Goal: Task Accomplishment & Management: Manage account settings

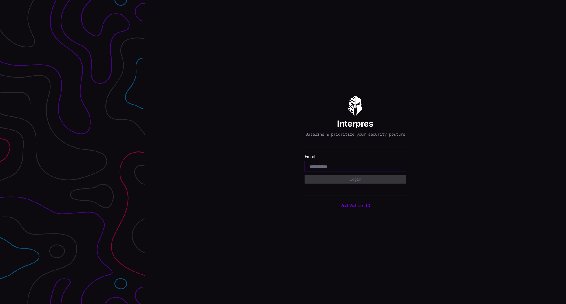
click at [334, 167] on input "email" at bounding box center [355, 166] width 92 height 5
type input "**********"
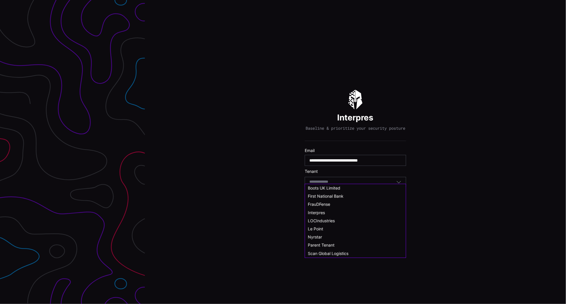
click at [333, 186] on body "**********" at bounding box center [283, 152] width 566 height 304
click at [320, 201] on span "First National Bank" at bounding box center [326, 201] width 36 height 5
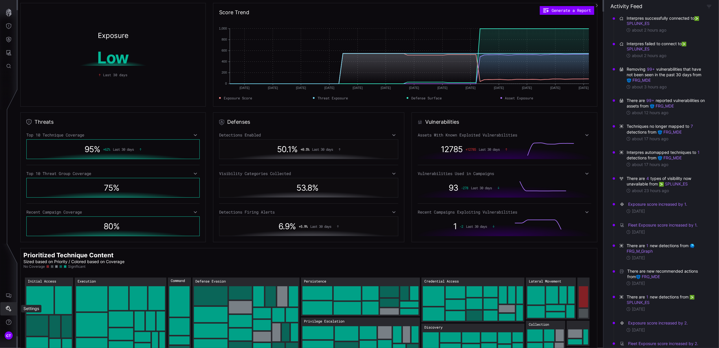
click at [7, 304] on icon "Settings" at bounding box center [9, 309] width 6 height 6
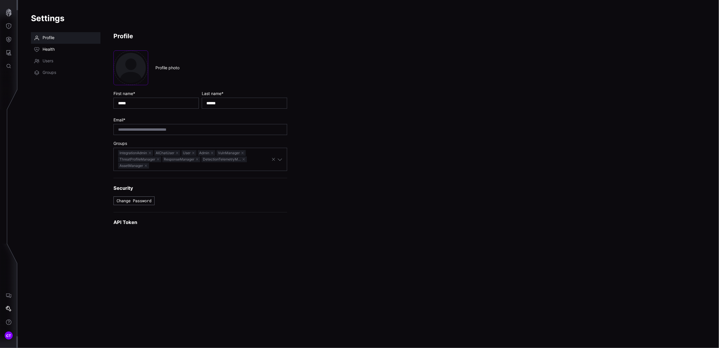
click at [50, 49] on span "Health" at bounding box center [49, 50] width 12 height 6
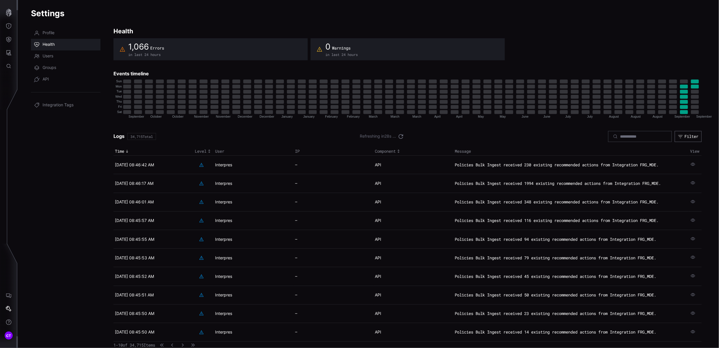
scroll to position [8, 0]
click at [565, 134] on icon "button" at bounding box center [680, 136] width 5 height 5
click at [484, 135] on div "Logs 34,715 Total Refreshing in 19 s ... Filter" at bounding box center [408, 136] width 588 height 11
click at [185, 304] on icon "button" at bounding box center [183, 345] width 4 height 4
click at [187, 304] on icon "button" at bounding box center [185, 345] width 4 height 4
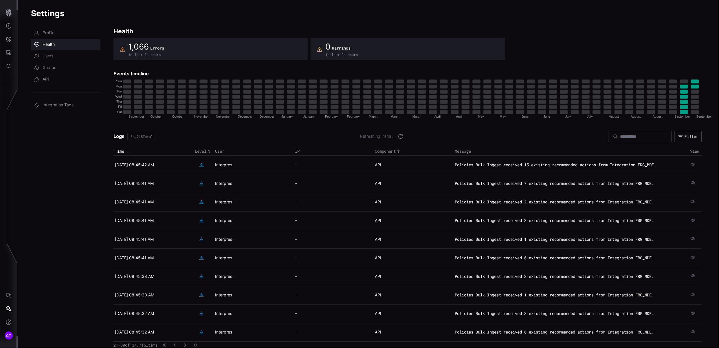
click at [187, 304] on icon "button" at bounding box center [185, 345] width 4 height 4
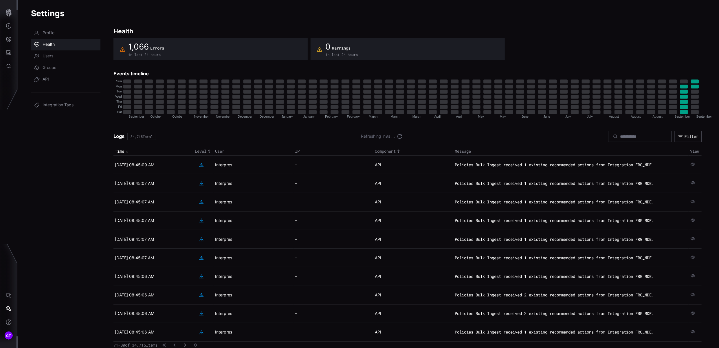
click at [187, 304] on icon "button" at bounding box center [185, 345] width 4 height 4
click at [191, 304] on button "button" at bounding box center [188, 345] width 8 height 6
click at [191, 304] on div "101 - 110 of 34,715 Items" at bounding box center [159, 345] width 90 height 6
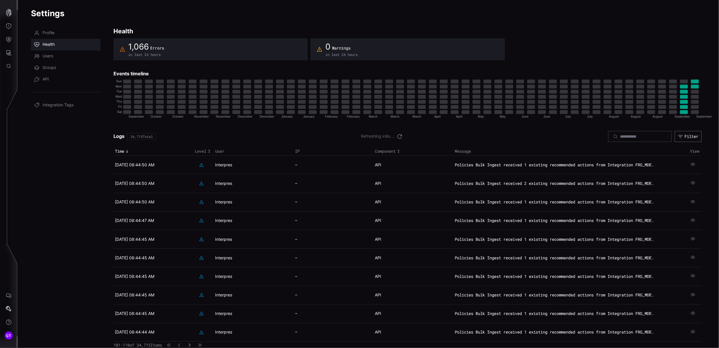
click at [191, 304] on div "101 - 110 of 34,715 Items" at bounding box center [159, 345] width 90 height 6
click at [191, 304] on icon "button" at bounding box center [190, 345] width 4 height 4
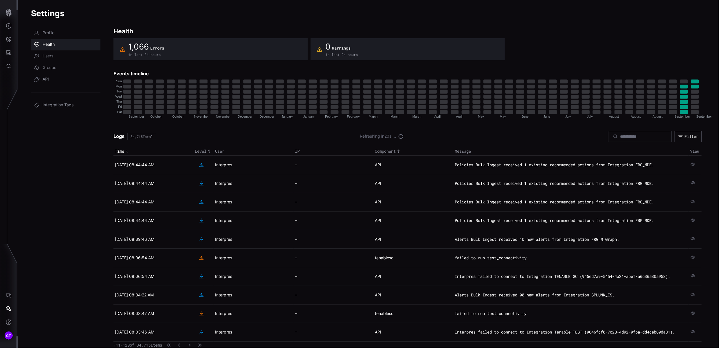
scroll to position [12, 0]
click at [193, 304] on button "button" at bounding box center [190, 345] width 8 height 6
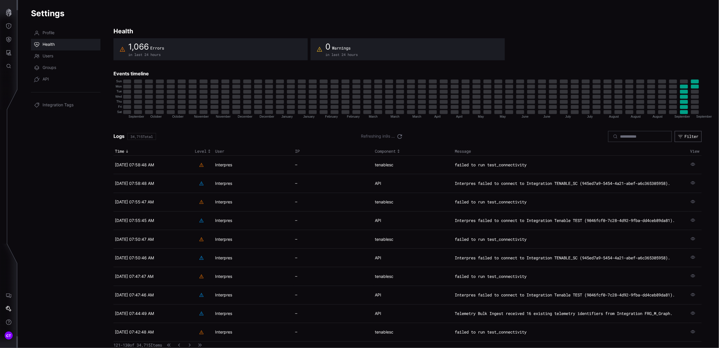
scroll to position [20, 0]
click at [192, 304] on icon "button" at bounding box center [190, 345] width 4 height 4
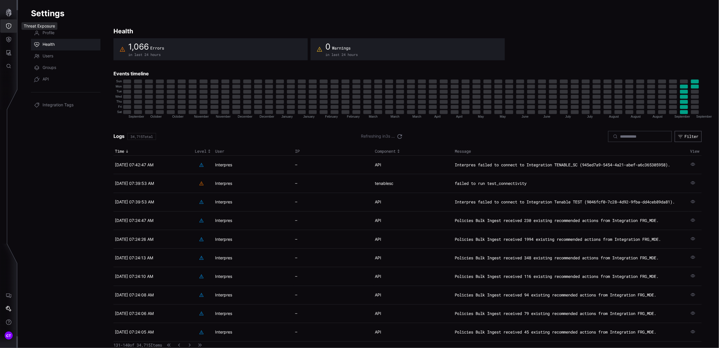
click at [10, 25] on icon "Threat Exposure" at bounding box center [9, 26] width 6 height 6
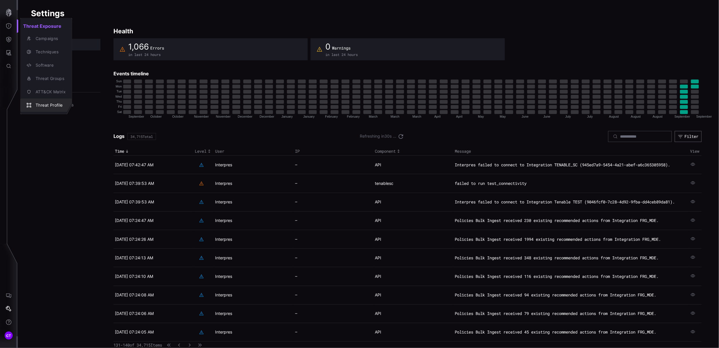
click at [47, 102] on div "Threat Profile" at bounding box center [49, 105] width 33 height 7
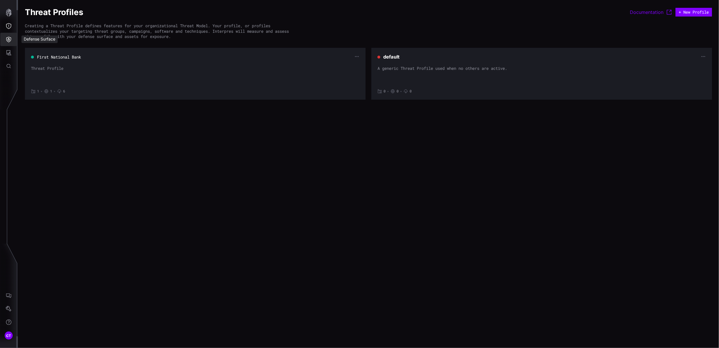
click at [10, 37] on icon "Defense Surface" at bounding box center [9, 39] width 6 height 6
click at [41, 76] on div "Integrations" at bounding box center [55, 78] width 44 height 7
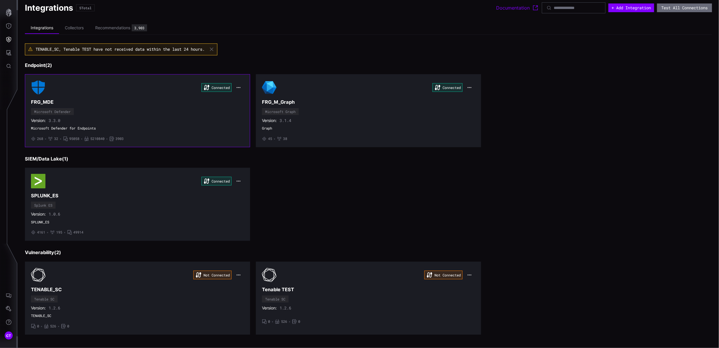
scroll to position [8, 0]
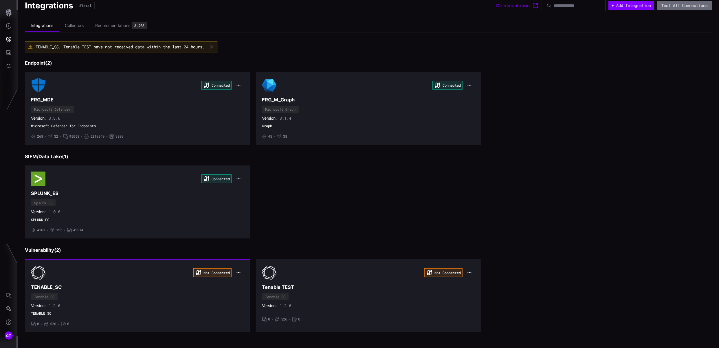
click at [155, 283] on div "Not Connected TENABLE_SC Tenable SC Version: 1.2.6 TENABLE_SC • 0 • 526 • 0" at bounding box center [137, 295] width 213 height 61
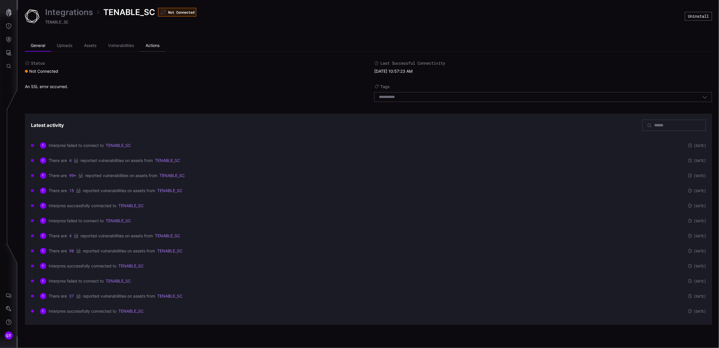
click at [152, 44] on li "Actions" at bounding box center [152, 46] width 25 height 12
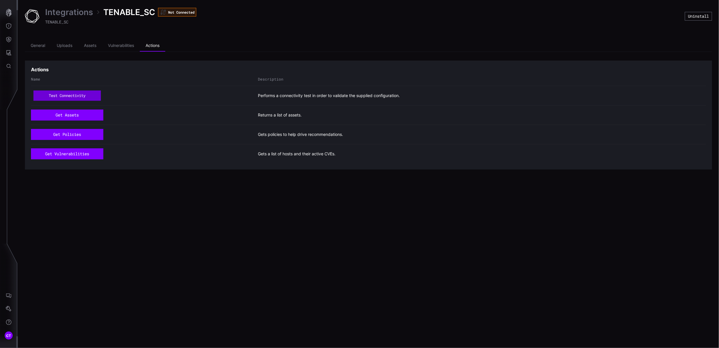
click at [93, 98] on button "test connectivity" at bounding box center [67, 95] width 67 height 10
click at [41, 47] on li "General" at bounding box center [38, 46] width 26 height 12
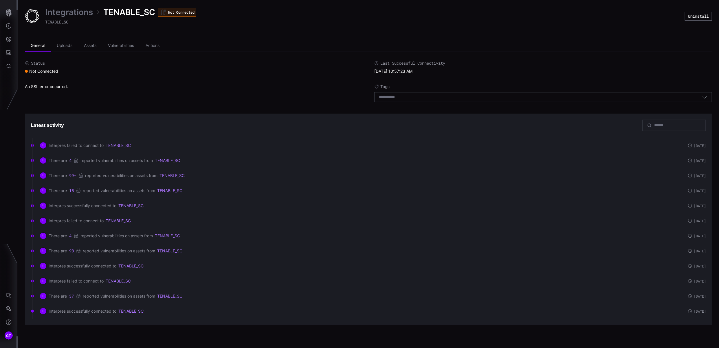
drag, startPoint x: 107, startPoint y: 79, endPoint x: 81, endPoint y: 76, distance: 25.7
click at [107, 79] on div "Status Not Connected Last Successful Connectivity 09/23/25 10:57:23 AM An SSL e…" at bounding box center [368, 83] width 687 height 45
click at [8, 50] on icon "Attack Surface" at bounding box center [9, 53] width 6 height 6
click at [10, 65] on div at bounding box center [359, 174] width 719 height 348
click at [8, 65] on icon "Global Search" at bounding box center [9, 66] width 6 height 6
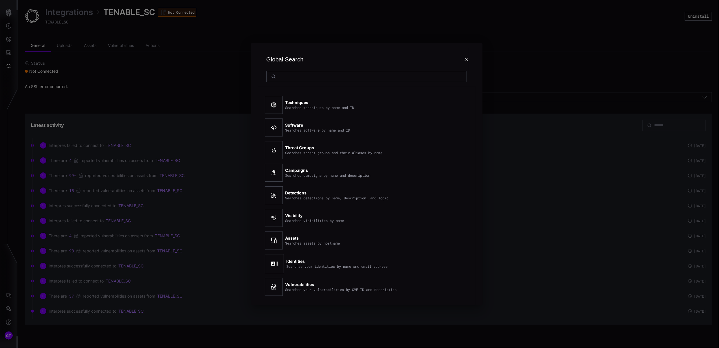
click at [77, 68] on div "Global Search Techniques Searches techniques by name and ID Software Searches s…" at bounding box center [366, 174] width 705 height 348
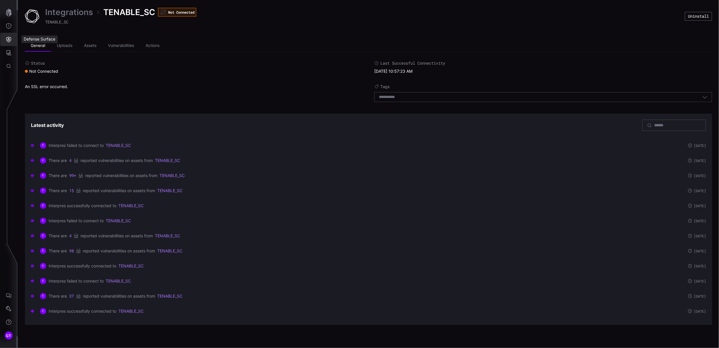
click at [6, 37] on icon "Defense Surface" at bounding box center [9, 39] width 6 height 6
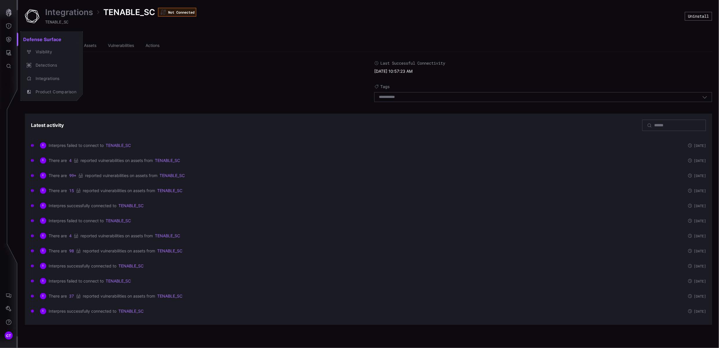
click at [10, 25] on div at bounding box center [359, 174] width 719 height 348
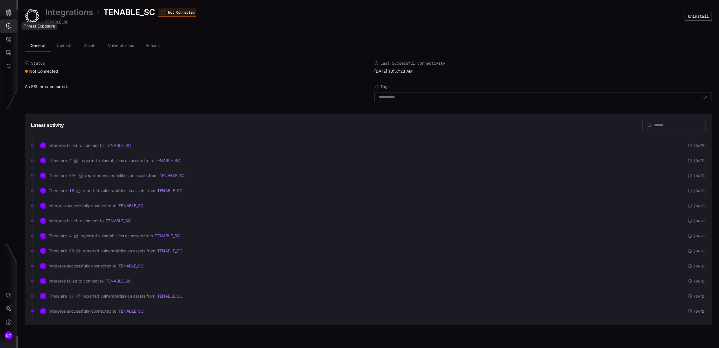
click at [10, 29] on button "Threat Exposure" at bounding box center [8, 25] width 17 height 13
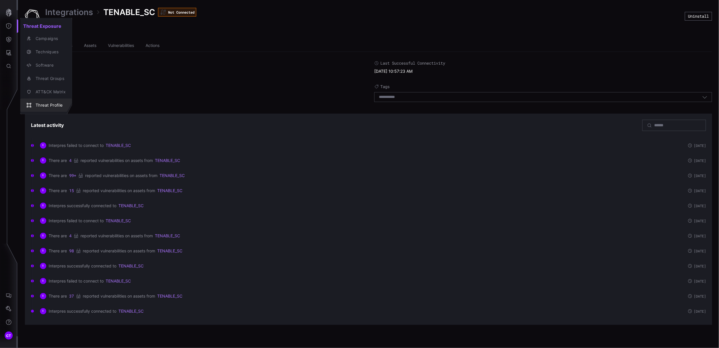
click at [45, 104] on div "Threat Profile" at bounding box center [49, 105] width 33 height 7
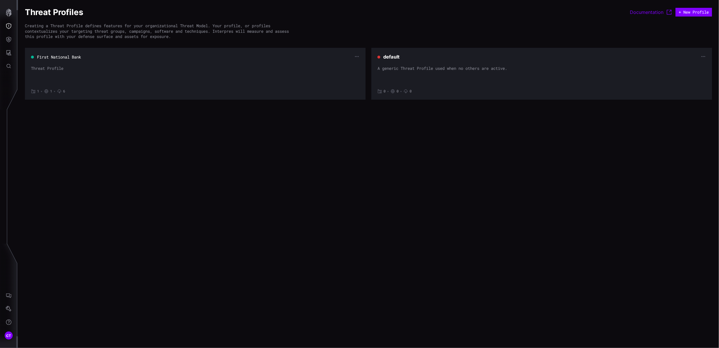
click at [336, 67] on div "Threat Profile" at bounding box center [195, 74] width 329 height 17
click at [358, 54] on icon "button" at bounding box center [357, 56] width 5 height 5
click at [343, 63] on div "Edit" at bounding box center [343, 66] width 31 height 13
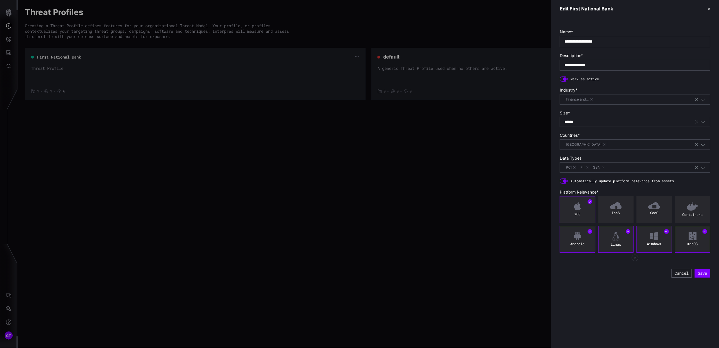
click at [635, 260] on icon "button" at bounding box center [635, 257] width 7 height 7
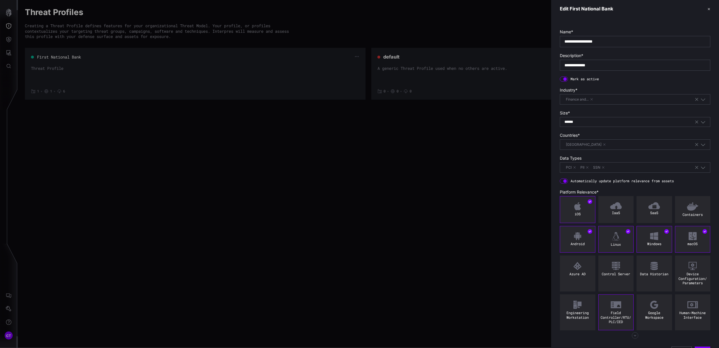
scroll to position [14, 0]
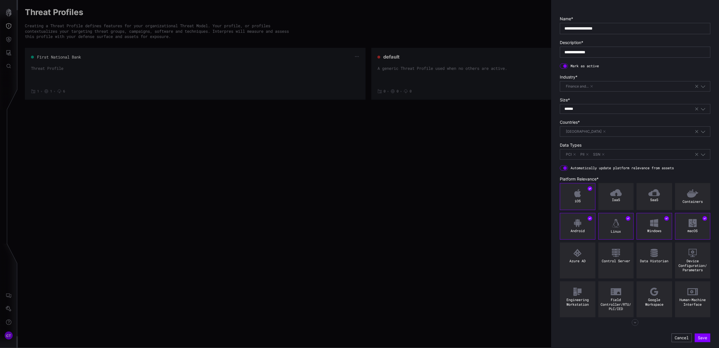
click at [634, 323] on icon "button" at bounding box center [635, 322] width 2 height 1
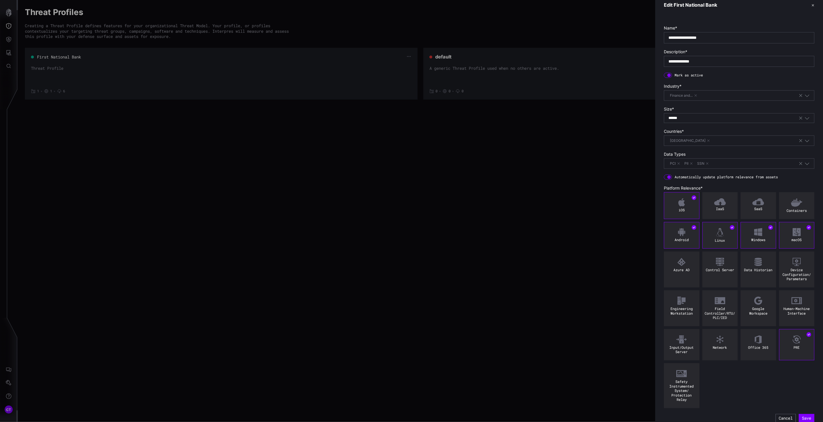
scroll to position [10, 0]
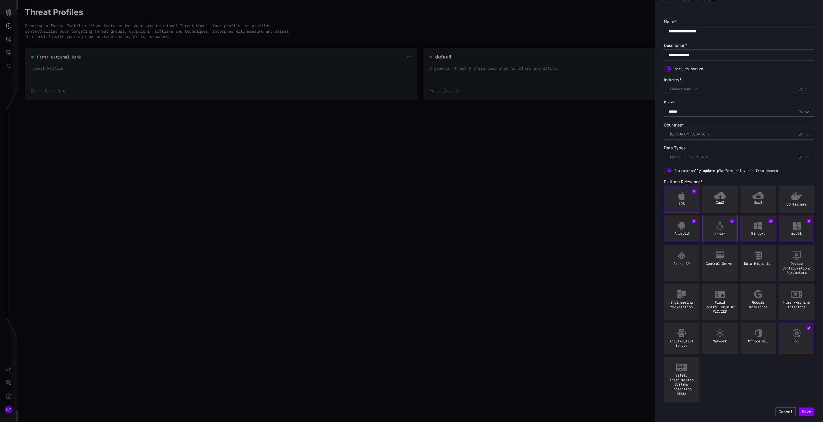
click at [10, 51] on div at bounding box center [411, 211] width 823 height 422
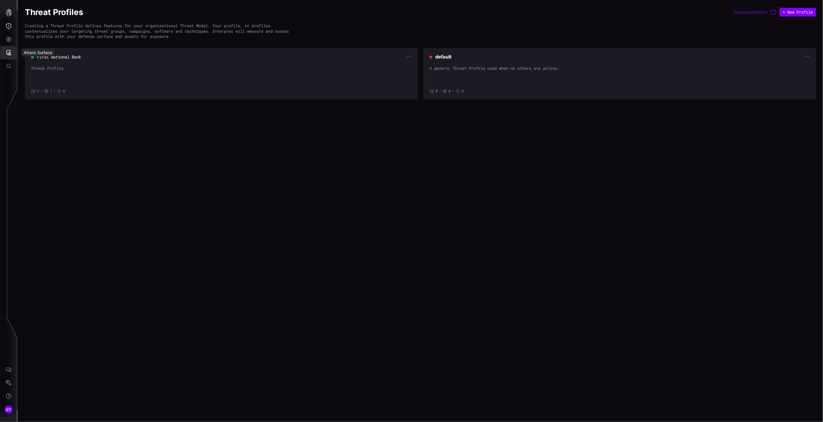
click at [9, 50] on icon "Attack Surface" at bounding box center [8, 52] width 5 height 5
click at [7, 35] on div at bounding box center [411, 211] width 823 height 422
click at [6, 38] on icon "Defense Surface" at bounding box center [9, 39] width 6 height 6
click at [45, 79] on div "Integrations" at bounding box center [55, 78] width 44 height 7
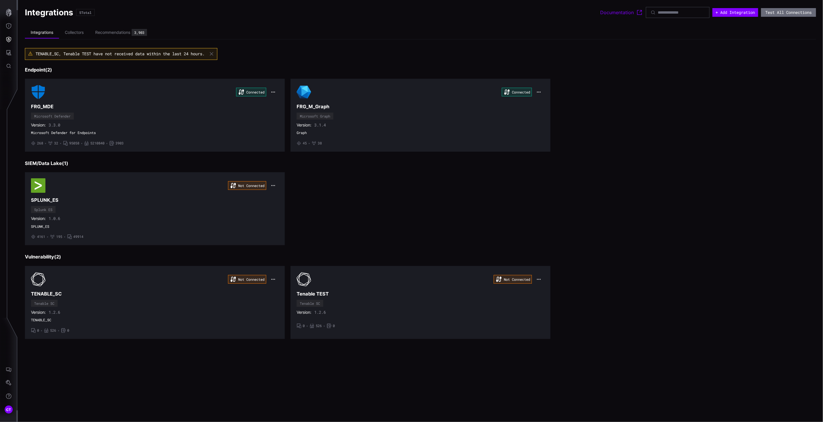
click at [55, 347] on div "Integrations 5 Total Documentation + Add Integration Test All Connections Integ…" at bounding box center [421, 211] width 806 height 422
click at [7, 347] on icon "Settings" at bounding box center [9, 383] width 6 height 6
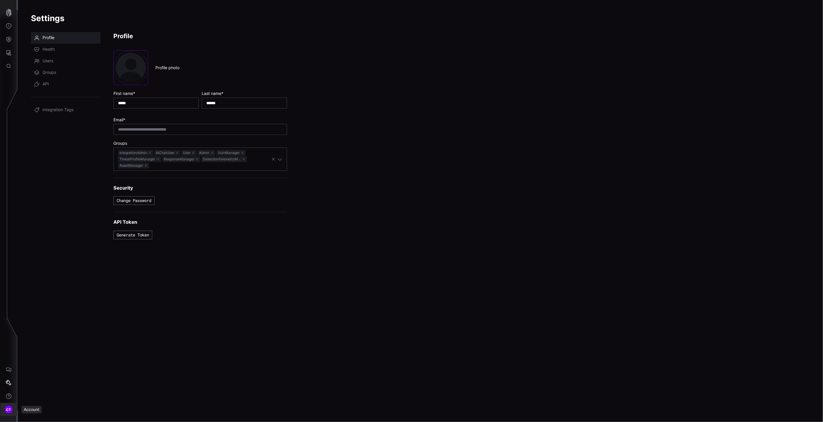
click at [9, 347] on span "CT" at bounding box center [8, 410] width 5 height 6
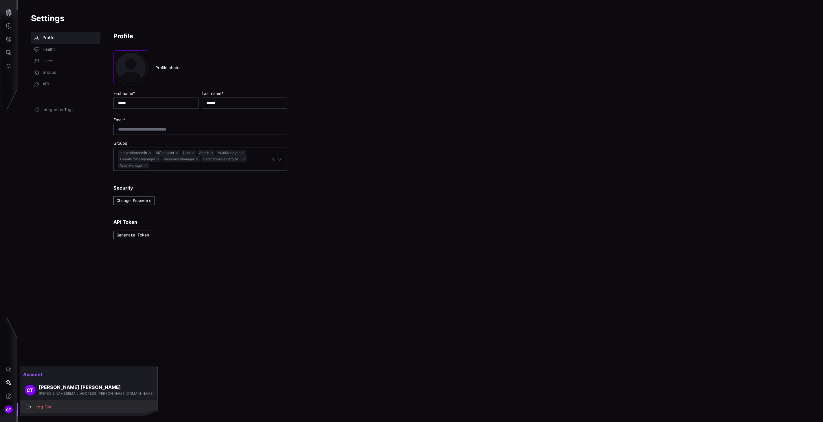
click at [49, 347] on div "Log Out" at bounding box center [92, 407] width 119 height 7
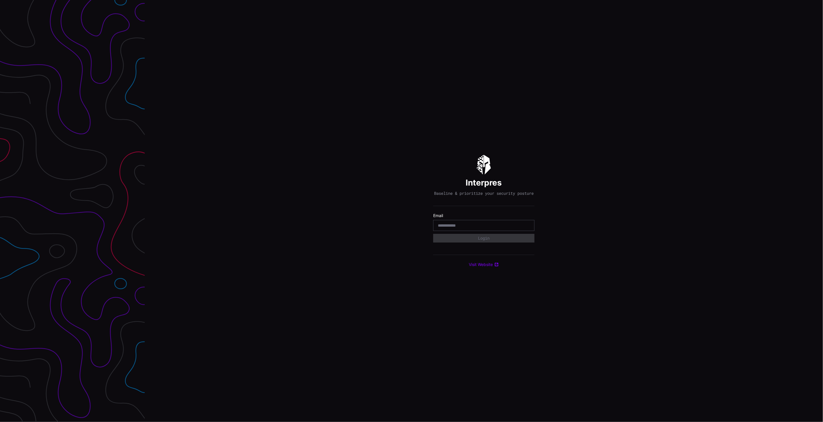
click at [476, 225] on div at bounding box center [483, 225] width 101 height 11
click at [479, 228] on input "email" at bounding box center [484, 225] width 92 height 5
type input "**********"
click at [470, 243] on div "Select Tenant" at bounding box center [481, 240] width 87 height 5
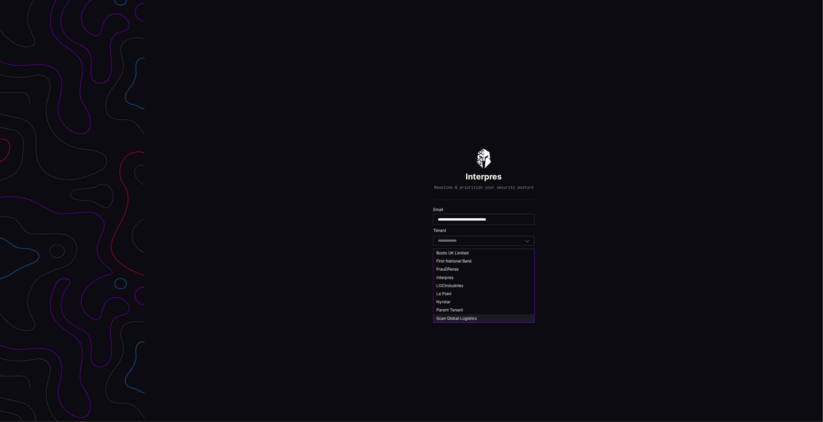
click at [462, 316] on span "Scan Global Logistics" at bounding box center [457, 318] width 41 height 5
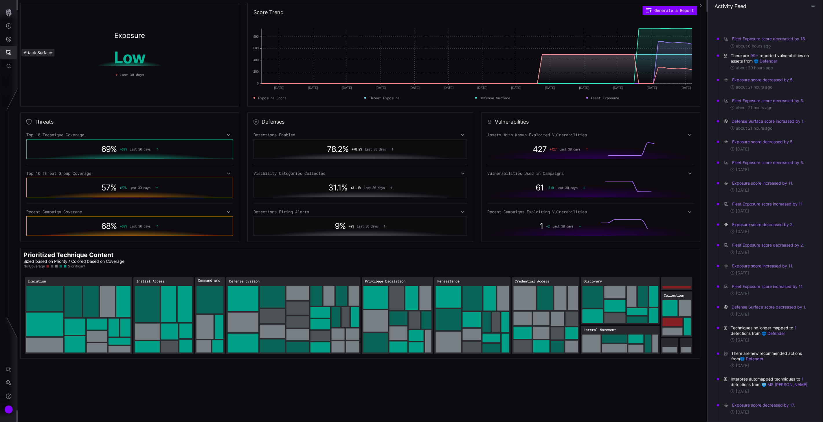
click at [9, 50] on icon "Attack Surface" at bounding box center [8, 52] width 5 height 5
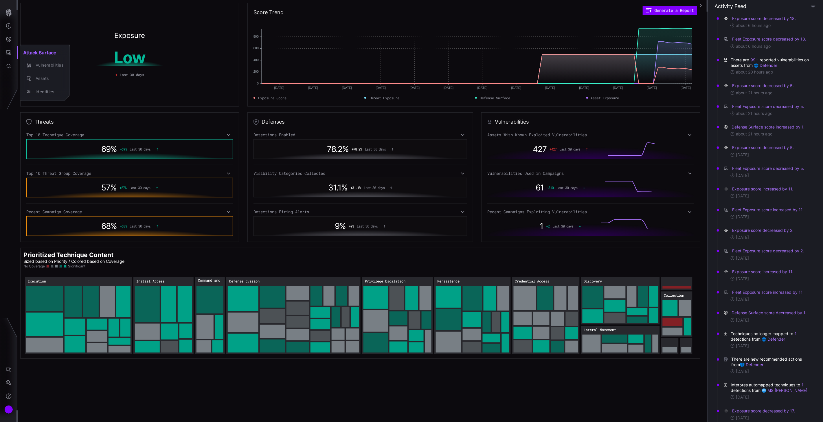
click at [7, 41] on div at bounding box center [411, 211] width 823 height 422
click at [9, 40] on icon "Defense Surface" at bounding box center [9, 39] width 6 height 6
click at [8, 23] on div at bounding box center [411, 211] width 823 height 422
click at [8, 27] on icon "Threat Exposure" at bounding box center [9, 26] width 6 height 6
click at [45, 108] on div "Threat Profile" at bounding box center [49, 105] width 33 height 7
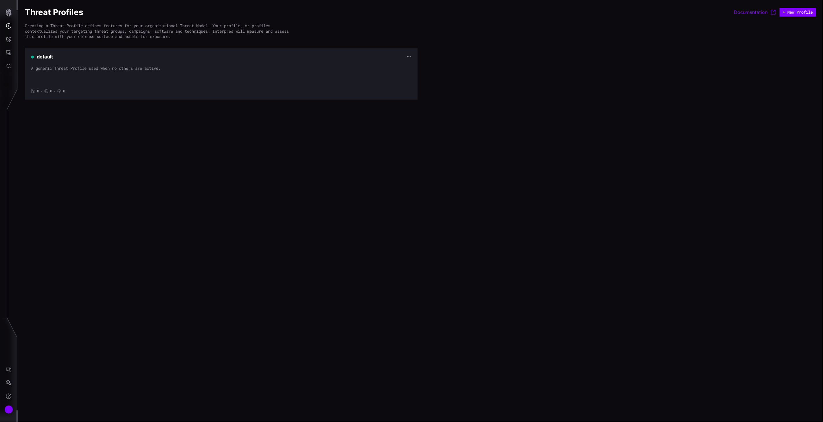
drag, startPoint x: 403, startPoint y: 54, endPoint x: 409, endPoint y: 57, distance: 6.4
click at [403, 55] on div "default" at bounding box center [221, 57] width 381 height 6
click at [479, 71] on div "default A generic Threat Profile used when no others are active. 0 • 0 • 0" at bounding box center [421, 74] width 792 height 52
click at [259, 67] on div "A generic Threat Profile used when no others are active." at bounding box center [221, 74] width 381 height 17
click at [149, 67] on div "A generic Threat Profile used when no others are active." at bounding box center [221, 74] width 381 height 17
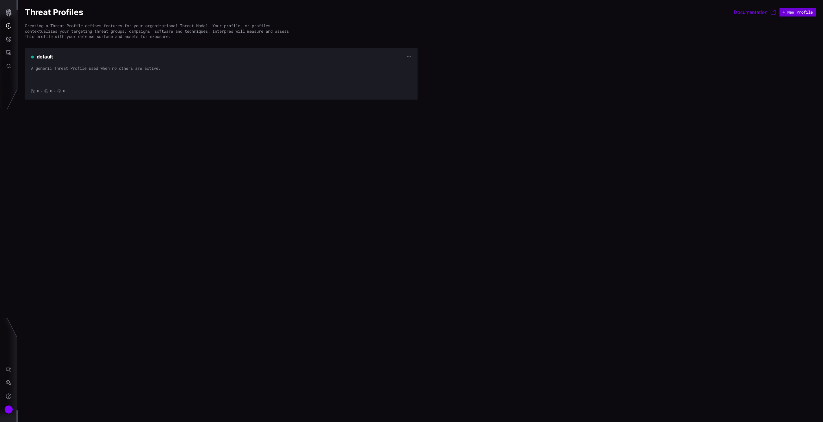
click at [797, 14] on button "+ New Profile" at bounding box center [798, 12] width 36 height 9
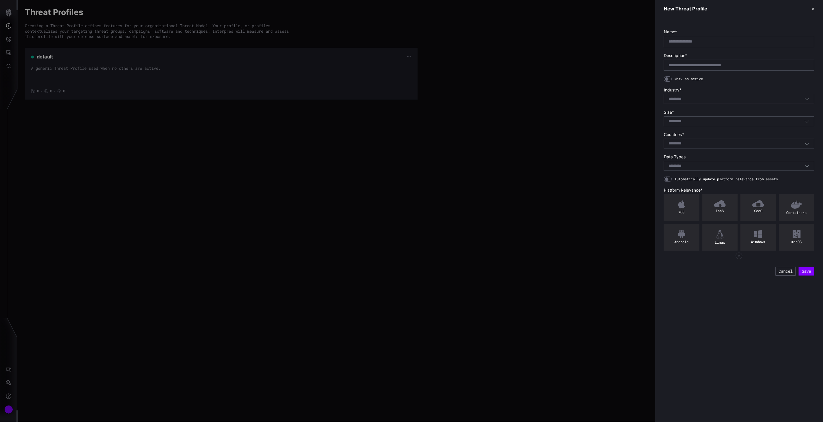
click at [737, 257] on rect "button" at bounding box center [739, 256] width 6 height 6
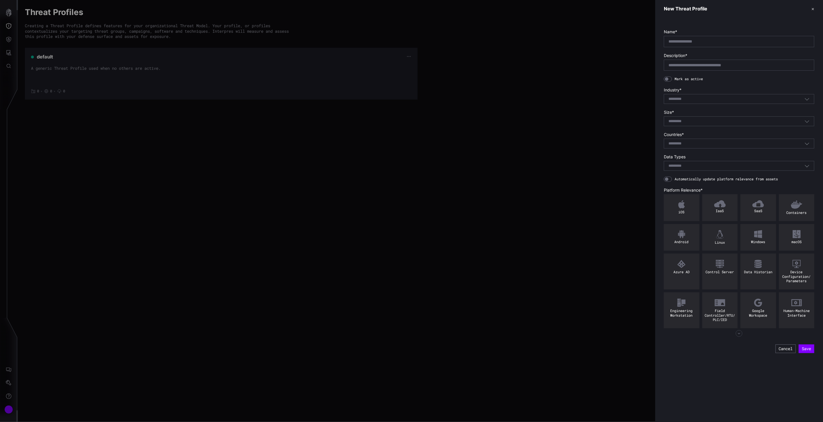
click at [741, 336] on icon "button" at bounding box center [739, 333] width 7 height 7
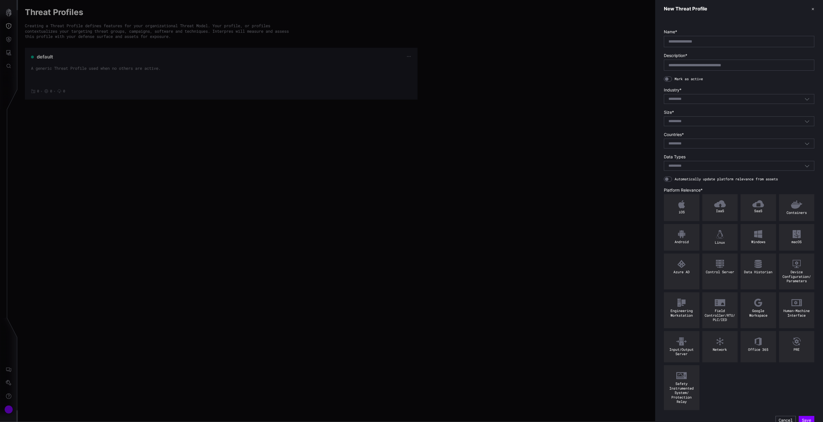
scroll to position [9, 0]
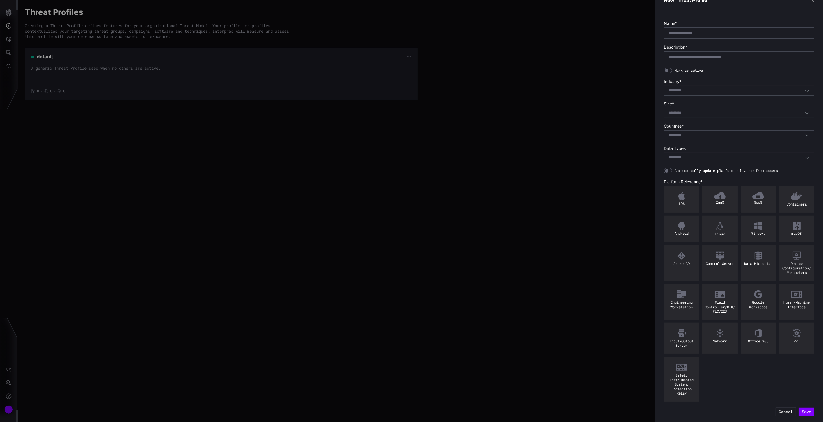
click at [725, 160] on div "Select..." at bounding box center [739, 158] width 151 height 10
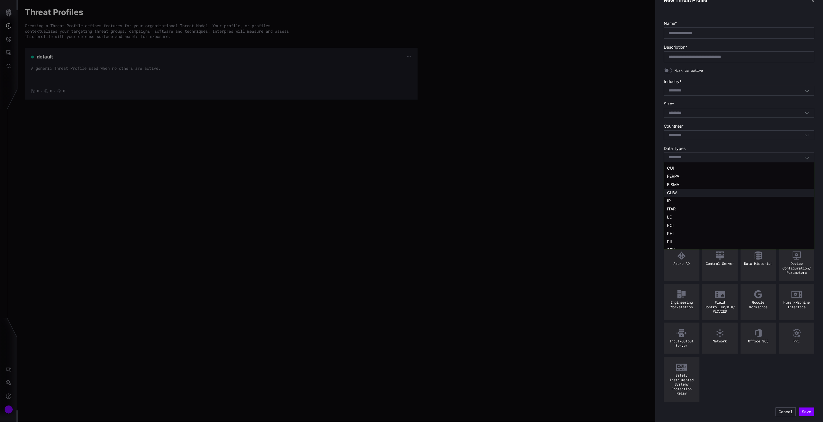
scroll to position [12, 0]
